Goal: Navigation & Orientation: Find specific page/section

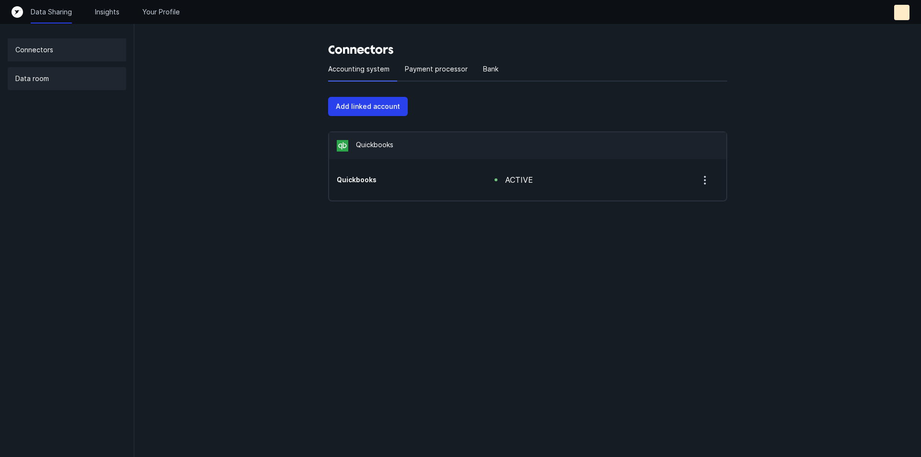
click at [40, 80] on p "Data room" at bounding box center [32, 79] width 34 height 12
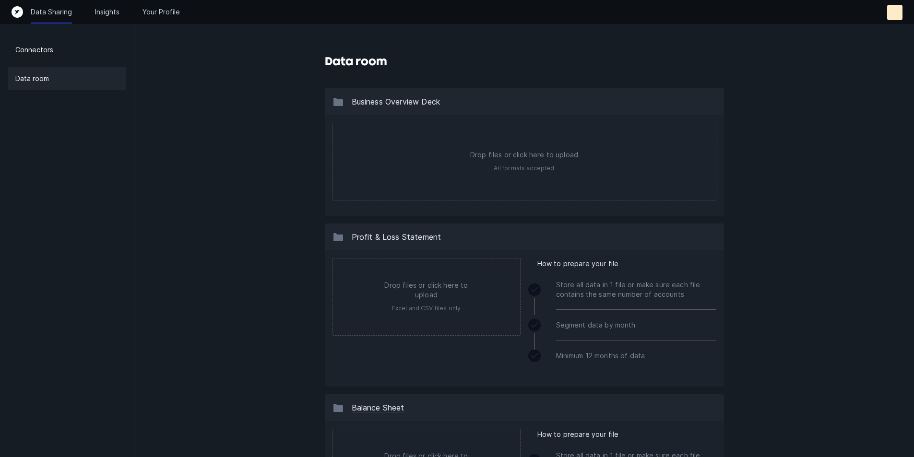
click at [16, 11] on icon "Top" at bounding box center [18, 12] width 12 height 12
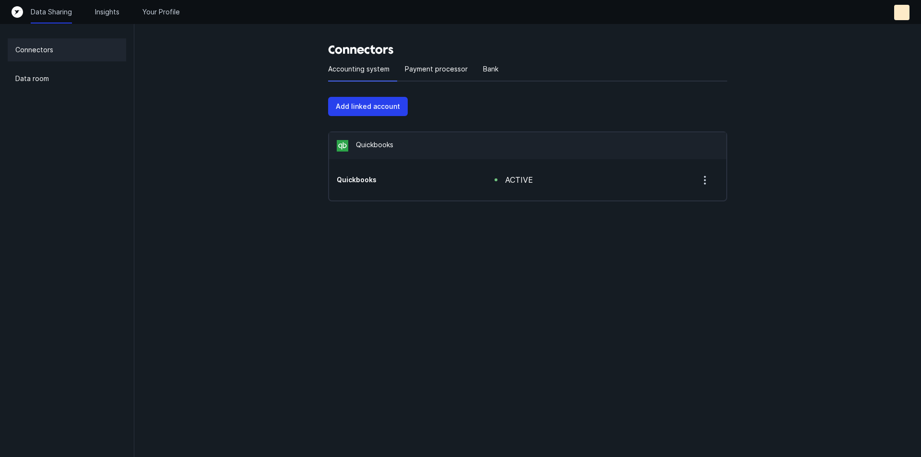
click at [702, 180] on icon "button" at bounding box center [705, 180] width 12 height 12
click at [211, 233] on div "Connectors Accounting system Payment processor Bank Add linked account Quickboo…" at bounding box center [527, 120] width 787 height 240
click at [447, 73] on p "Payment processor" at bounding box center [436, 69] width 63 height 12
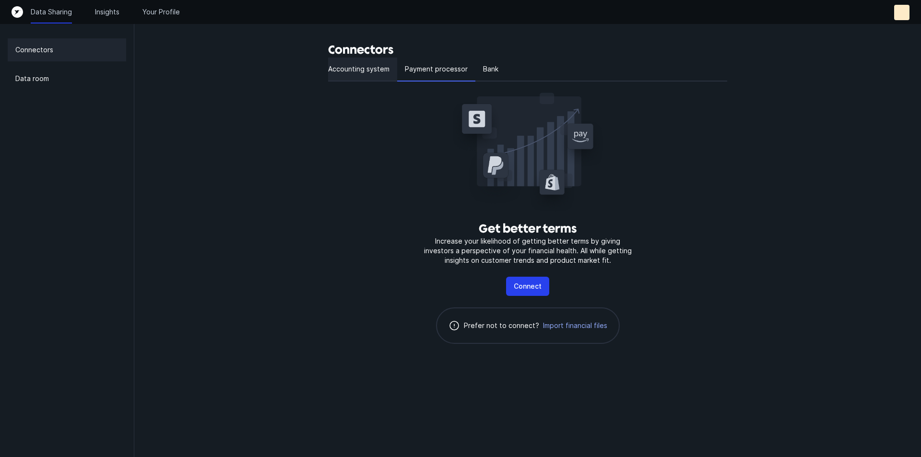
click at [380, 70] on p "Accounting system" at bounding box center [358, 69] width 61 height 12
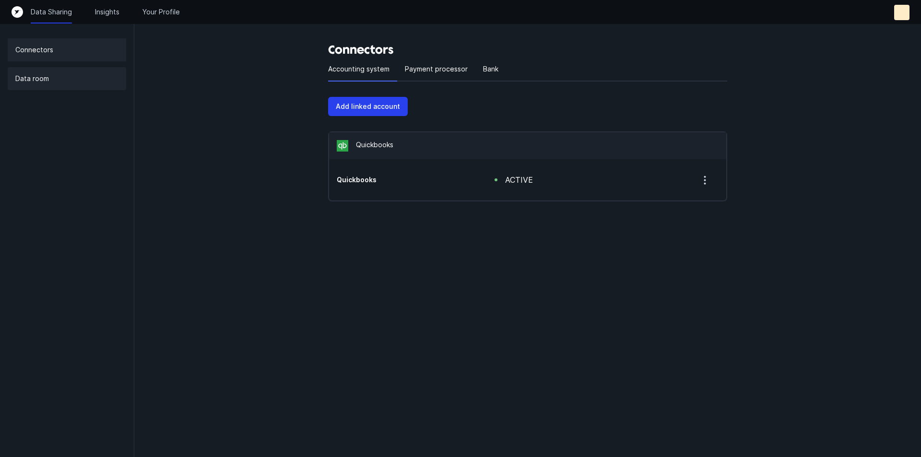
click at [35, 76] on p "Data room" at bounding box center [32, 79] width 34 height 12
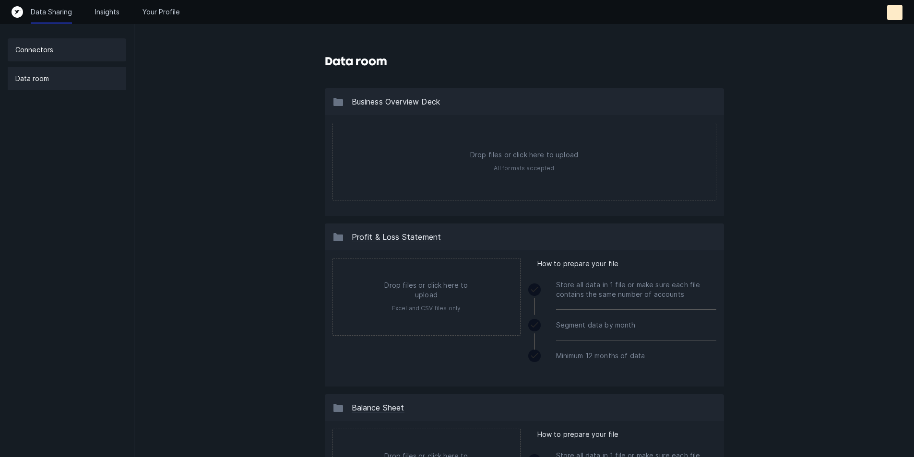
click at [65, 42] on div "Connectors" at bounding box center [67, 49] width 118 height 23
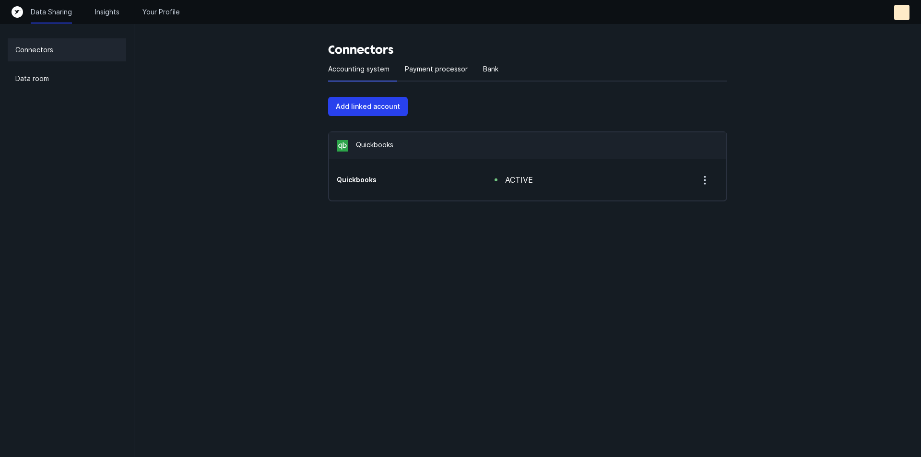
click at [355, 175] on h5 "Quickbooks" at bounding box center [400, 180] width 127 height 10
click at [354, 183] on h5 "Quickbooks" at bounding box center [400, 180] width 127 height 10
click at [383, 144] on p "Quickbooks" at bounding box center [374, 146] width 37 height 12
click at [483, 72] on p "Bank" at bounding box center [490, 69] width 15 height 12
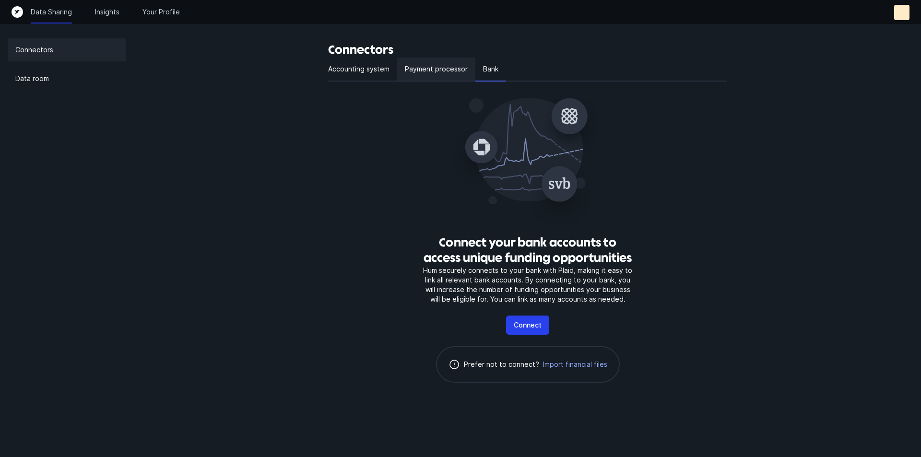
click at [454, 75] on div "Payment processor" at bounding box center [436, 70] width 78 height 24
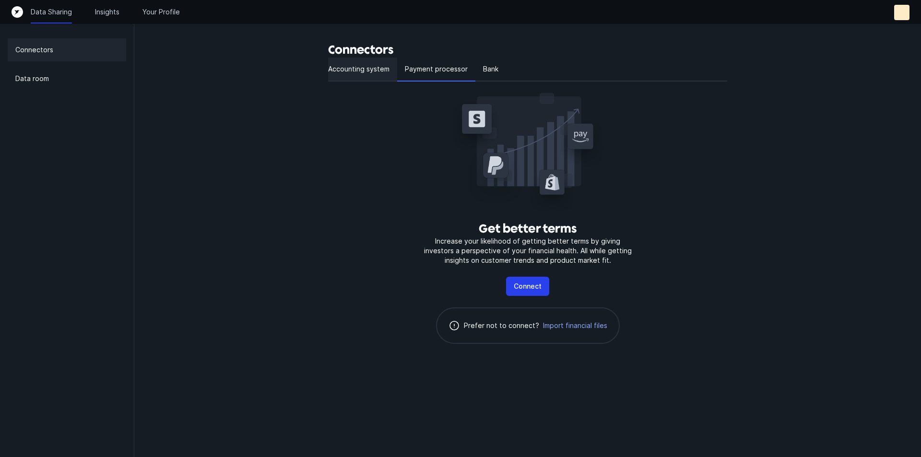
click at [369, 73] on p "Accounting system" at bounding box center [358, 69] width 61 height 12
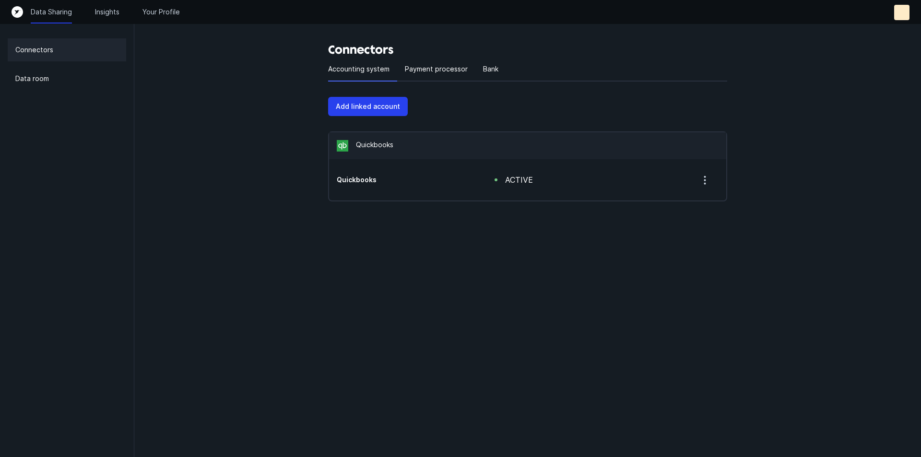
click at [15, 13] on icon "Top" at bounding box center [18, 12] width 12 height 12
click at [896, 14] on div "Top" at bounding box center [901, 12] width 15 height 15
click at [794, 69] on div "Connectors Accounting system Payment processor Bank Add linked account Quickboo…" at bounding box center [527, 120] width 787 height 240
click at [152, 1] on div "Data Sharing Insights Your Profile" at bounding box center [460, 12] width 921 height 24
click at [153, 9] on p "Your Profile" at bounding box center [160, 12] width 37 height 10
